Goal: Information Seeking & Learning: Learn about a topic

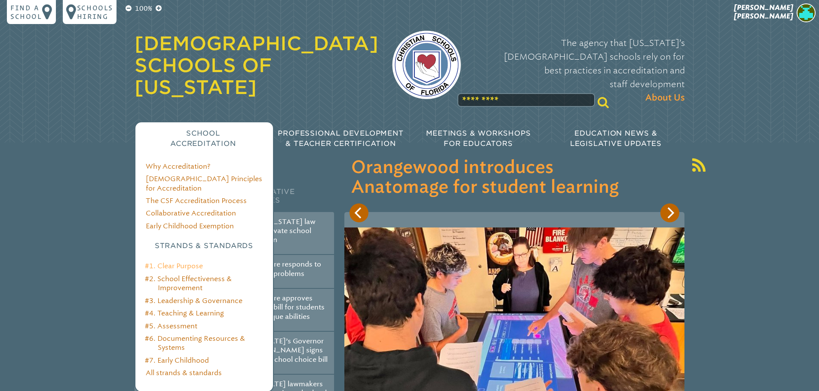
click at [169, 262] on link "#1. Clear Purpose" at bounding box center [174, 266] width 58 height 8
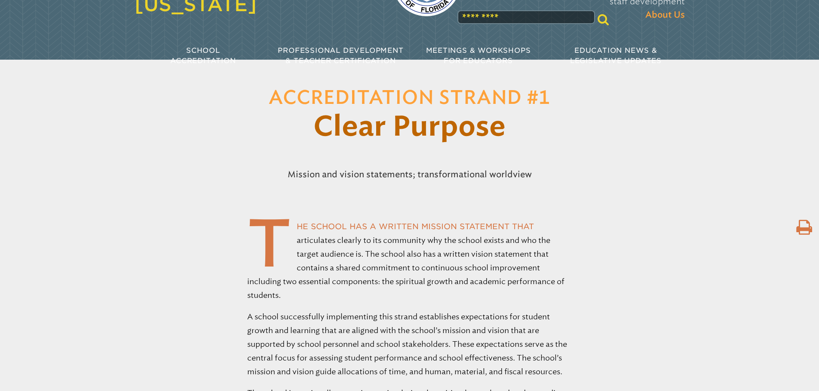
scroll to position [86, 0]
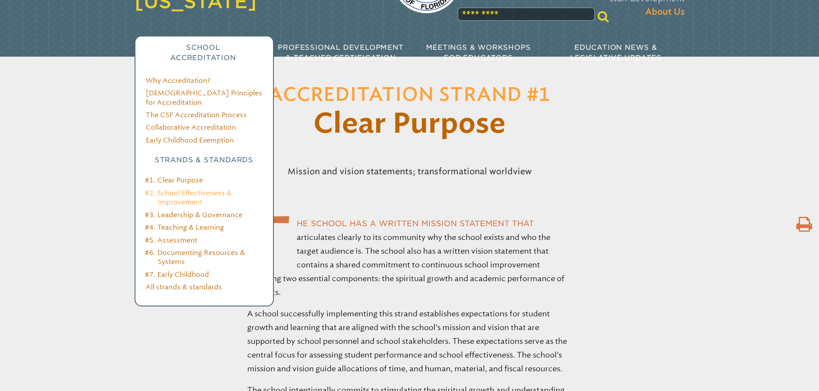
click at [188, 189] on link "#2. School Effectiveness & Improvement" at bounding box center [188, 197] width 87 height 17
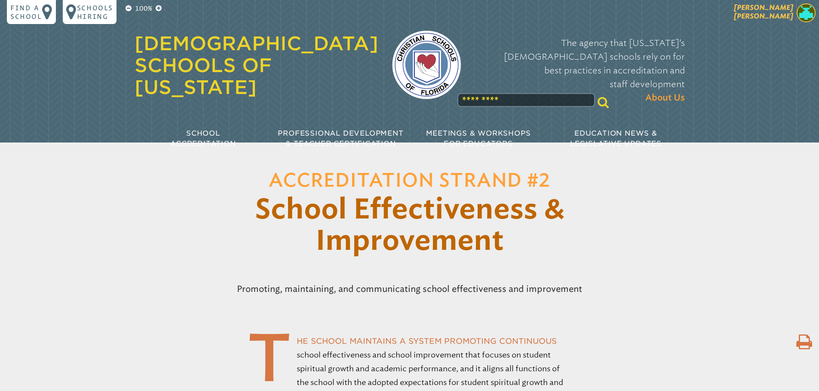
click at [780, 17] on span "[PERSON_NAME]" at bounding box center [762, 11] width 59 height 17
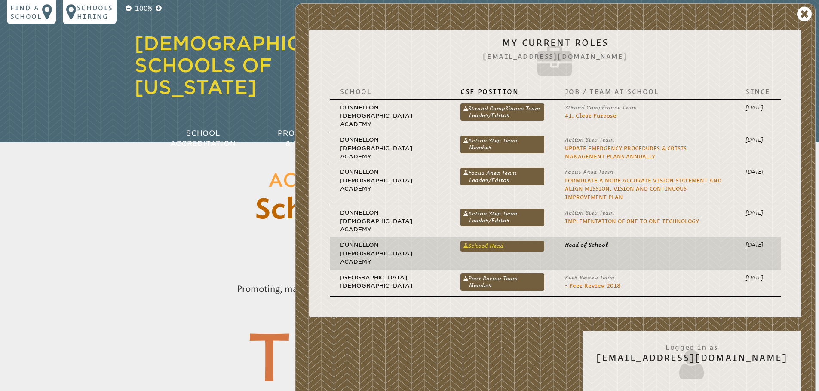
click at [460, 241] on link "School Head" at bounding box center [501, 246] width 83 height 10
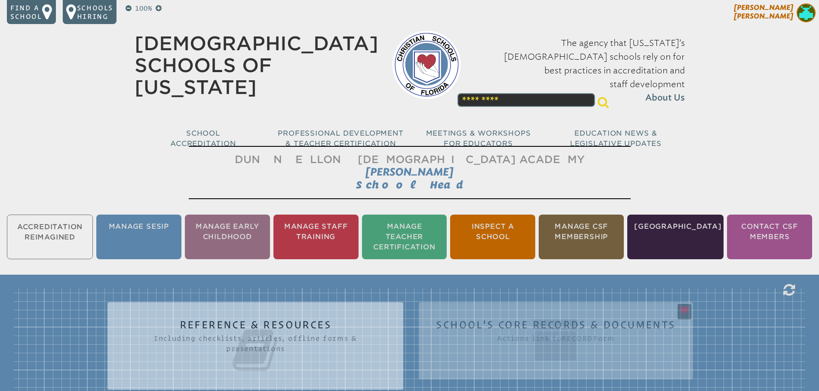
click at [782, 15] on span "[PERSON_NAME]" at bounding box center [762, 11] width 59 height 17
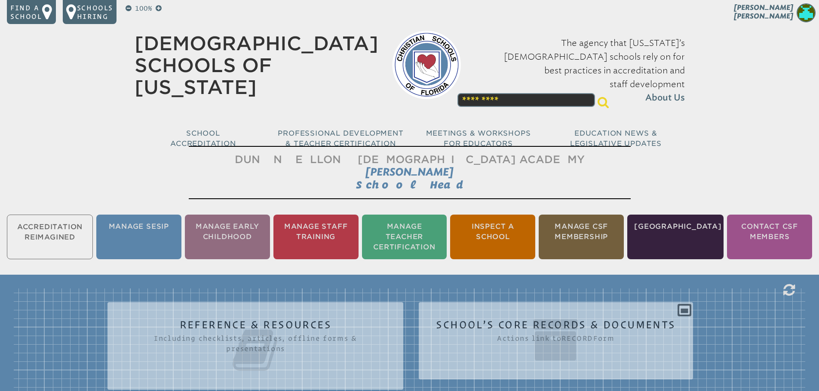
click at [71, 233] on ul "Accreditation Reimagined Manage SESIP Manage Early Childhood Manage Staff Train…" at bounding box center [409, 237] width 819 height 48
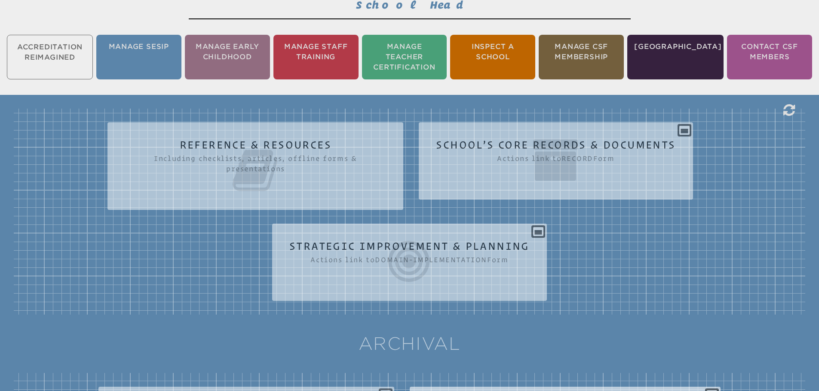
scroll to position [172, 0]
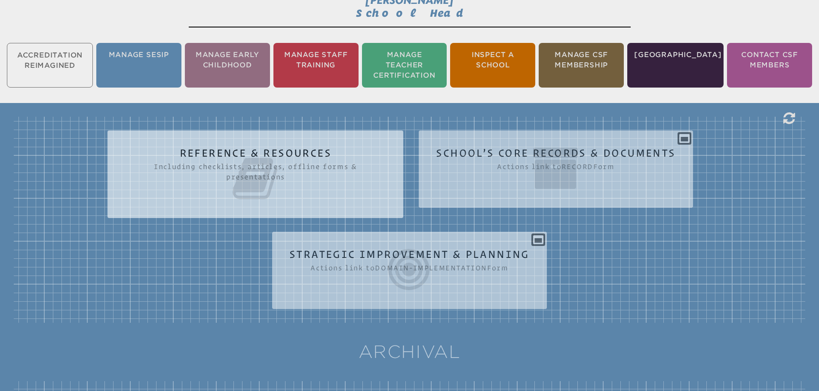
click at [295, 155] on icon at bounding box center [255, 179] width 261 height 48
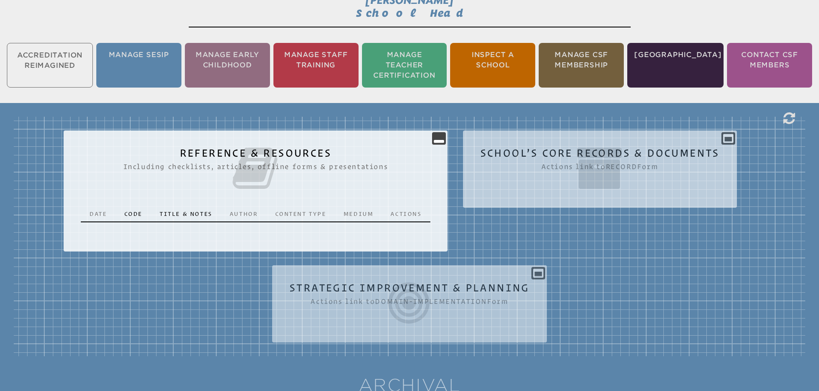
click at [553, 161] on icon at bounding box center [599, 168] width 239 height 48
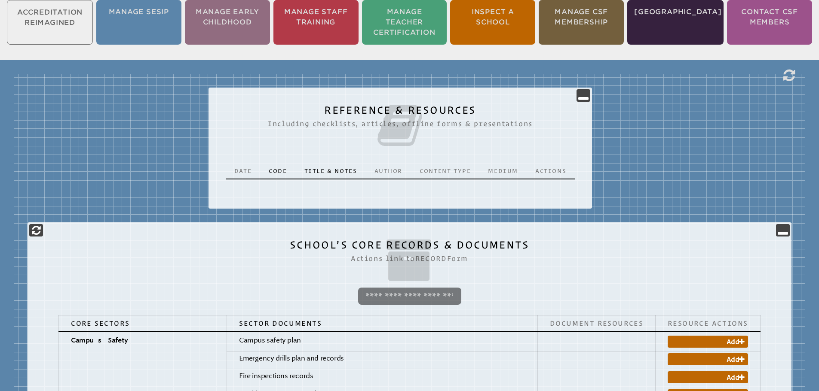
scroll to position [0, 0]
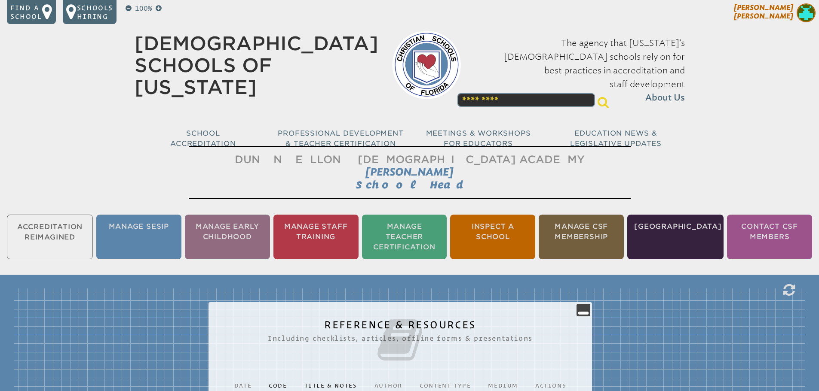
click at [784, 9] on span "[PERSON_NAME]" at bounding box center [762, 11] width 59 height 17
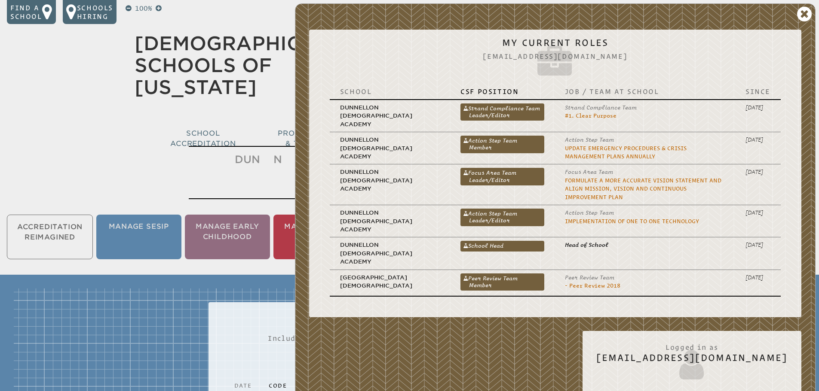
click at [73, 95] on header "Find a School Key Name City 1 [PERSON_NAME][GEOGRAPHIC_DATA][DEMOGRAPHIC_DATA] …" at bounding box center [409, 71] width 819 height 143
click at [804, 19] on icon at bounding box center [804, 14] width 15 height 17
